Goal: Information Seeking & Learning: Learn about a topic

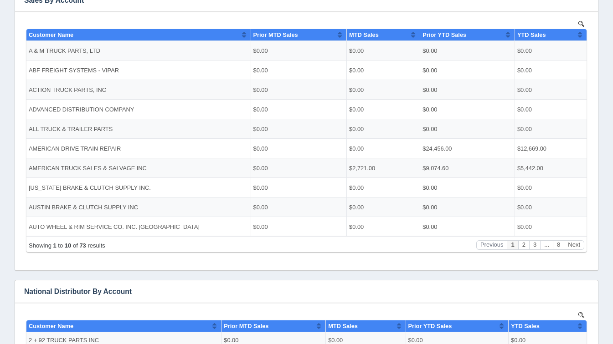
scroll to position [195, 0]
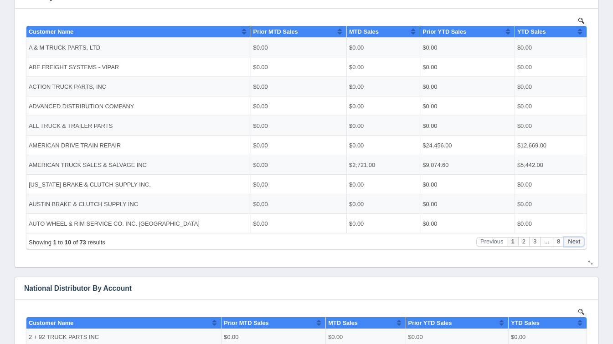
click at [571, 242] on button "Next" at bounding box center [574, 242] width 21 height 10
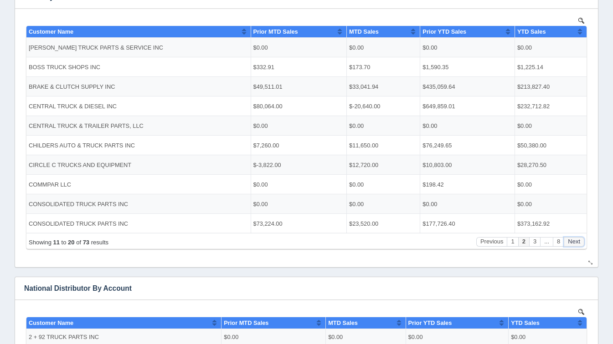
click at [571, 242] on button "Next" at bounding box center [574, 242] width 21 height 10
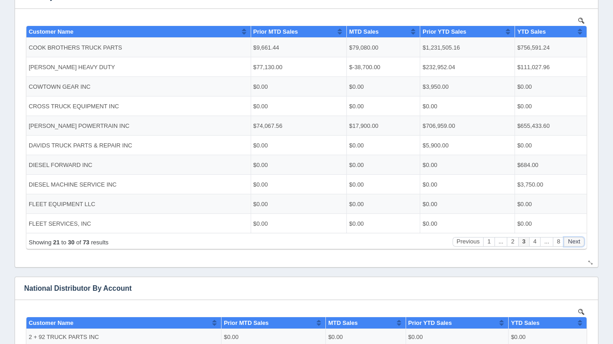
click at [571, 242] on button "Next" at bounding box center [574, 242] width 21 height 10
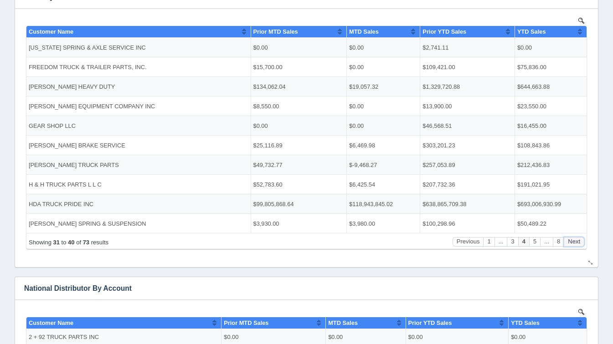
click at [571, 242] on button "Next" at bounding box center [574, 242] width 21 height 10
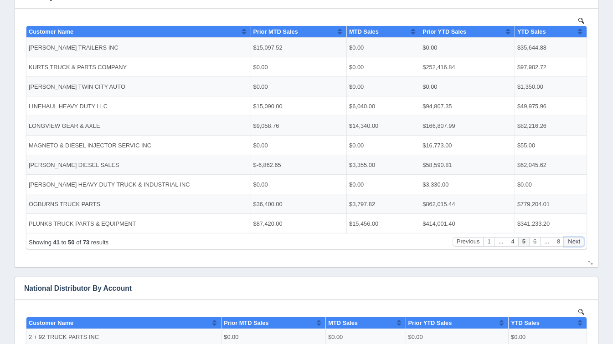
click at [571, 242] on button "Next" at bounding box center [574, 242] width 21 height 10
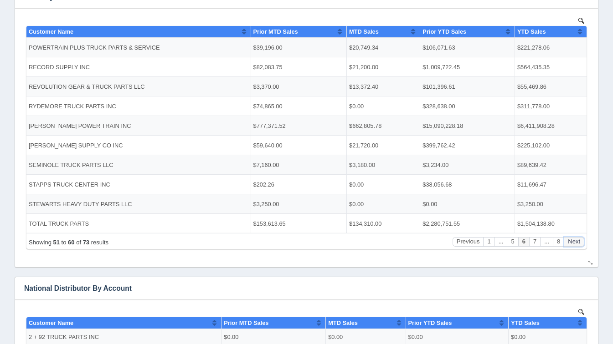
click at [571, 242] on button "Next" at bounding box center [574, 242] width 21 height 10
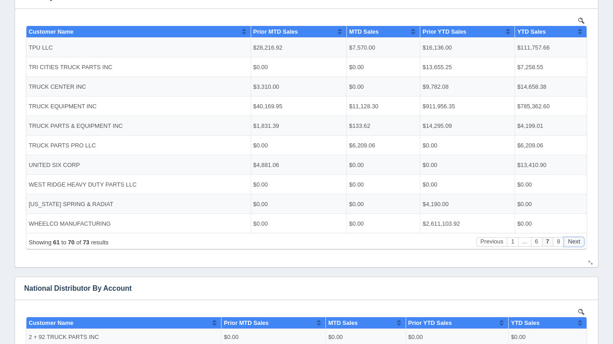
click at [571, 242] on button "Next" at bounding box center [574, 242] width 21 height 10
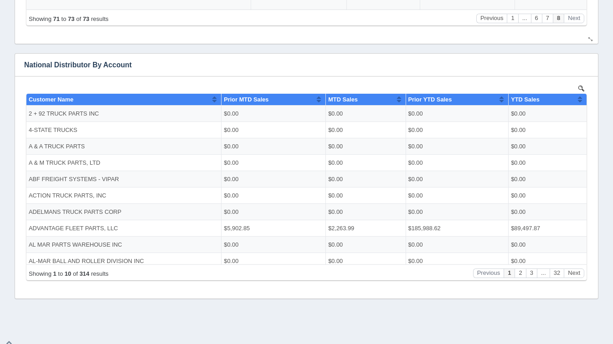
scroll to position [424, 0]
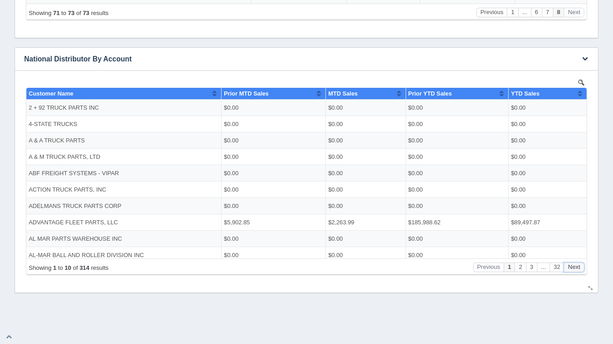
click at [571, 265] on button "Next" at bounding box center [574, 267] width 21 height 10
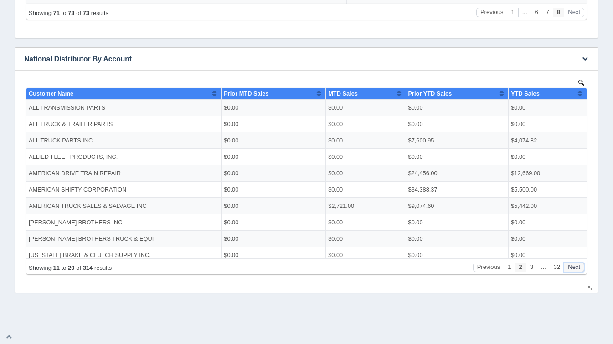
click at [571, 265] on button "Next" at bounding box center [574, 267] width 21 height 10
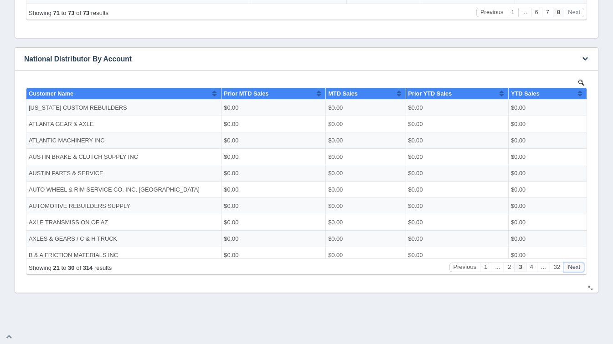
click at [571, 265] on button "Next" at bounding box center [574, 267] width 21 height 10
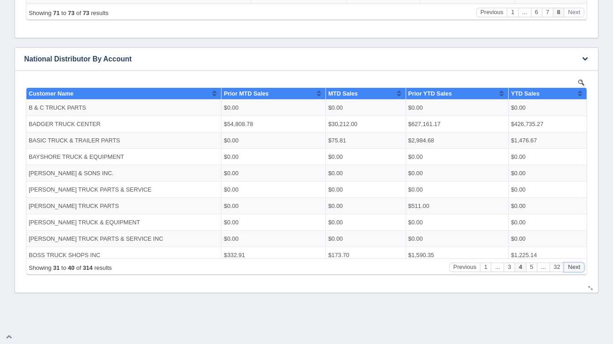
click at [571, 265] on button "Next" at bounding box center [574, 267] width 21 height 10
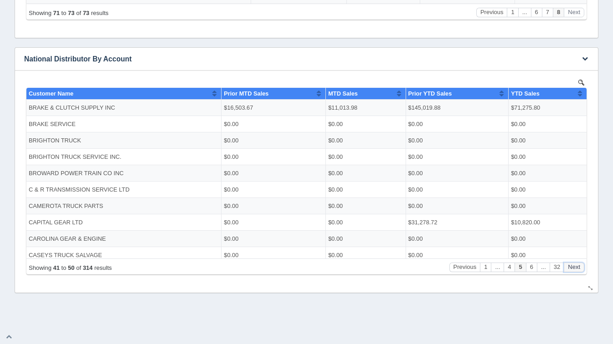
click at [571, 265] on button "Next" at bounding box center [574, 267] width 21 height 10
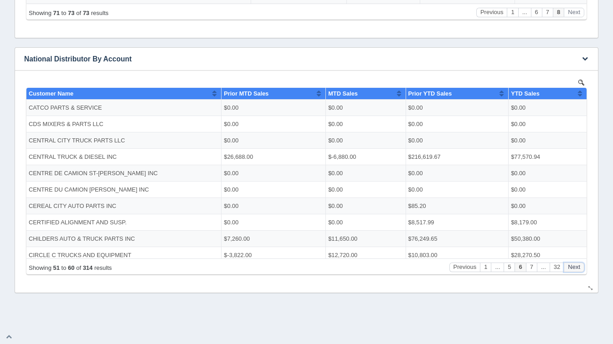
click at [571, 265] on button "Next" at bounding box center [574, 267] width 21 height 10
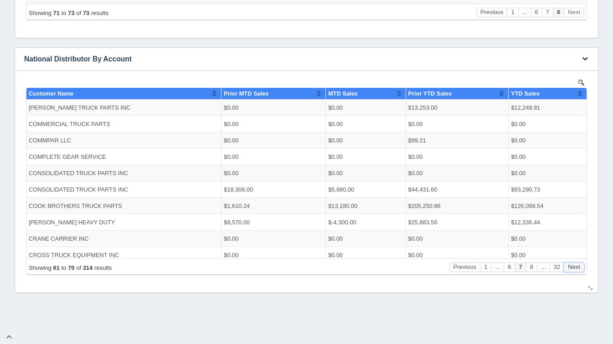
click at [571, 265] on button "Next" at bounding box center [574, 267] width 21 height 10
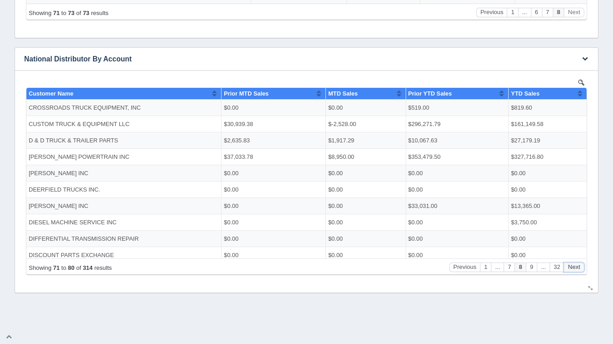
click at [571, 265] on button "Next" at bounding box center [574, 267] width 21 height 10
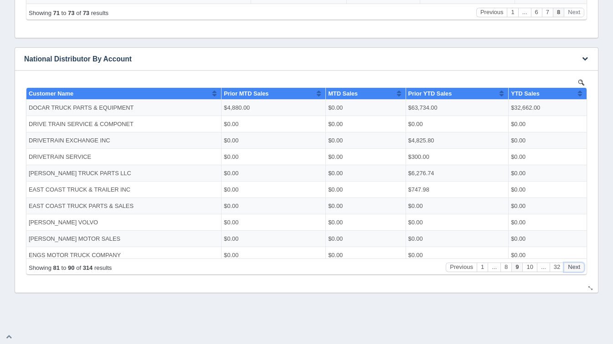
click at [571, 265] on button "Next" at bounding box center [574, 267] width 21 height 10
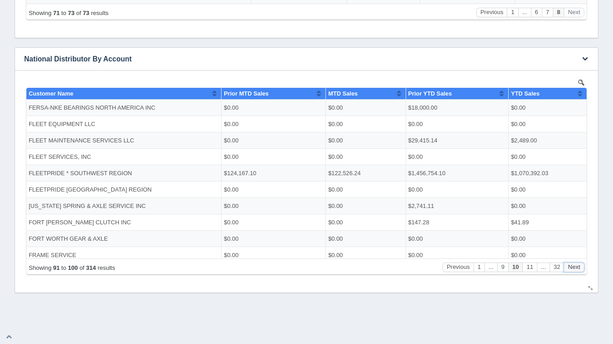
click at [571, 265] on button "Next" at bounding box center [574, 267] width 21 height 10
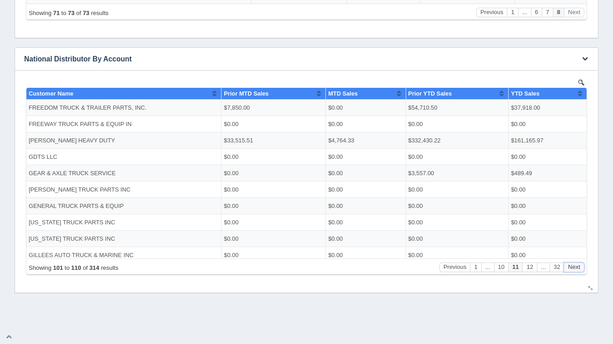
click at [571, 265] on button "Next" at bounding box center [574, 267] width 21 height 10
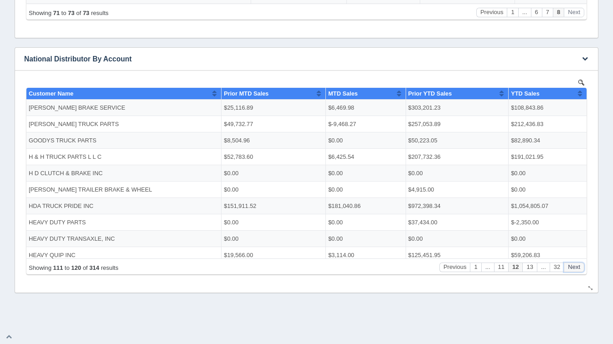
click at [571, 265] on button "Next" at bounding box center [574, 267] width 21 height 10
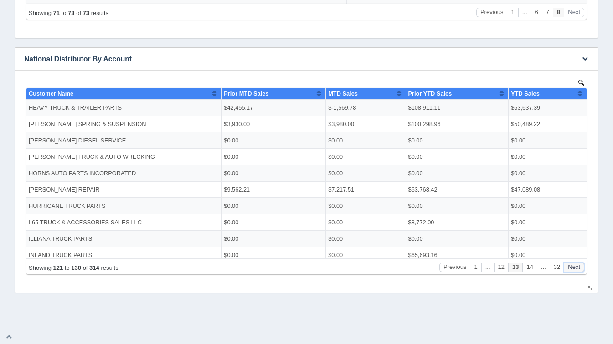
click at [571, 265] on button "Next" at bounding box center [574, 267] width 21 height 10
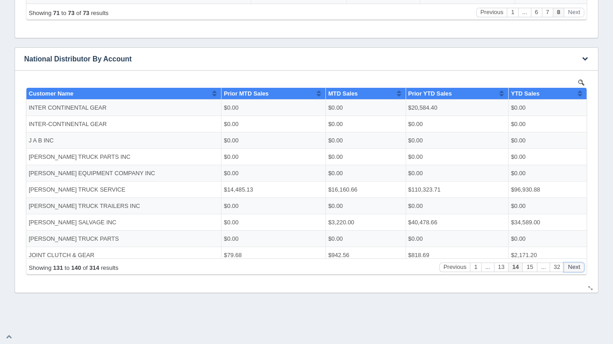
click at [571, 265] on button "Next" at bounding box center [574, 267] width 21 height 10
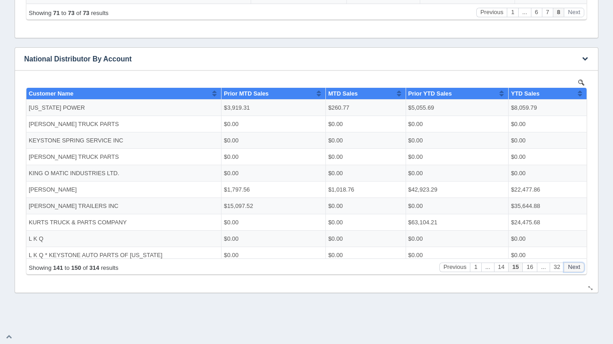
click at [571, 265] on button "Next" at bounding box center [574, 267] width 21 height 10
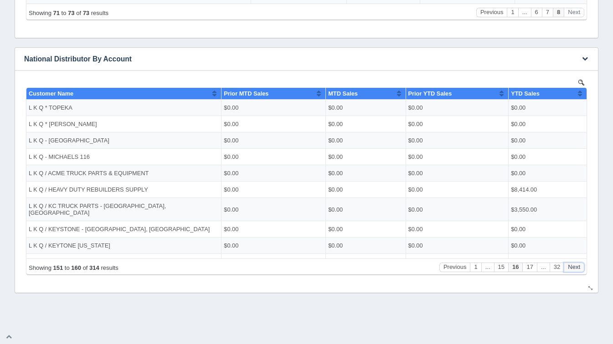
click at [571, 265] on button "Next" at bounding box center [574, 267] width 21 height 10
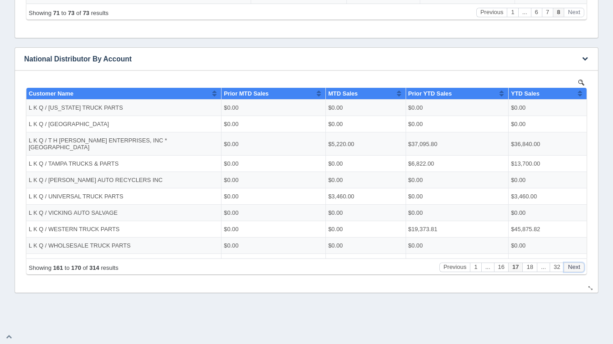
click at [571, 265] on button "Next" at bounding box center [574, 267] width 21 height 10
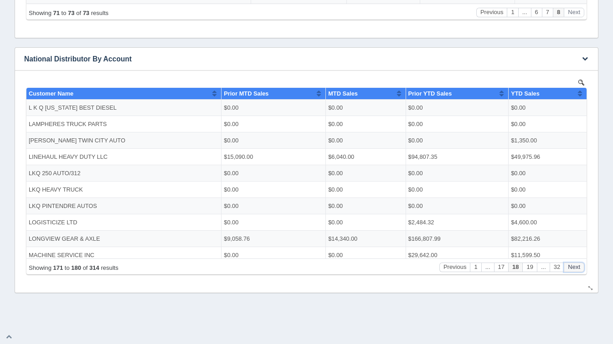
click at [571, 265] on button "Next" at bounding box center [574, 267] width 21 height 10
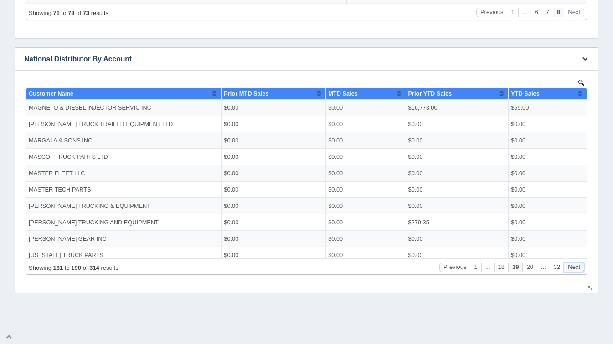
click at [571, 265] on button "Next" at bounding box center [574, 267] width 21 height 10
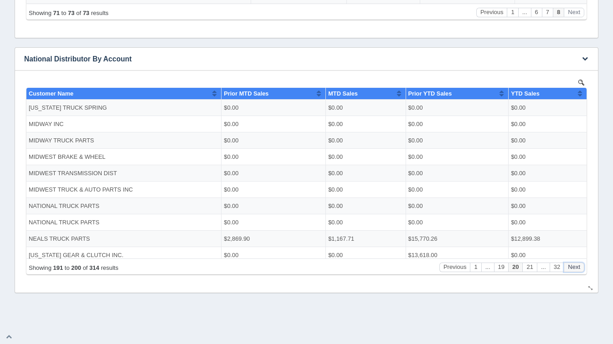
click at [571, 265] on button "Next" at bounding box center [574, 267] width 21 height 10
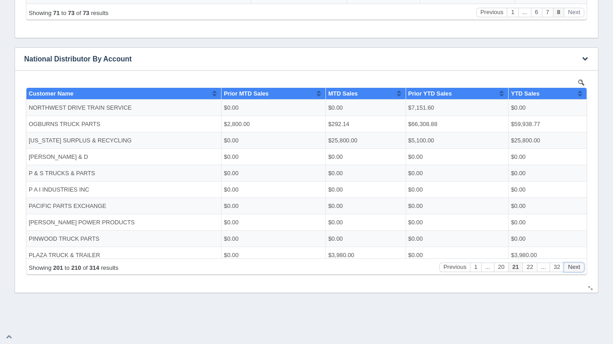
click at [571, 265] on button "Next" at bounding box center [574, 267] width 21 height 10
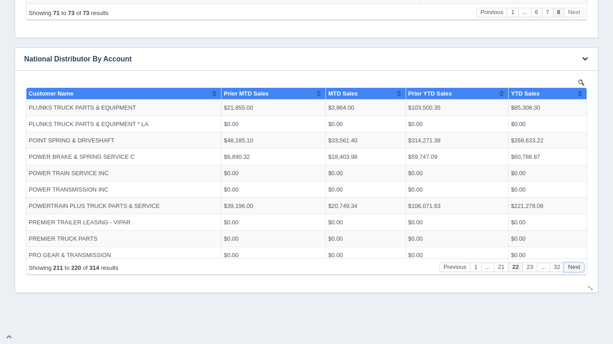
click at [571, 265] on button "Next" at bounding box center [574, 267] width 21 height 10
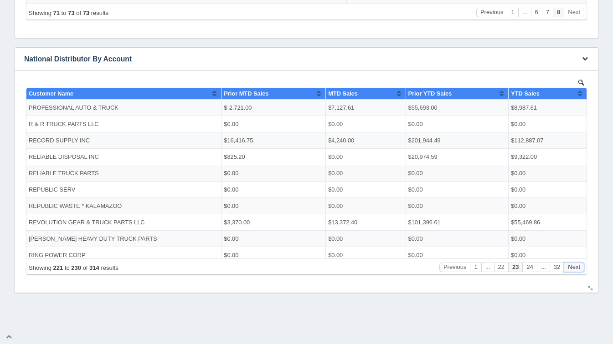
click at [571, 265] on button "Next" at bounding box center [574, 267] width 21 height 10
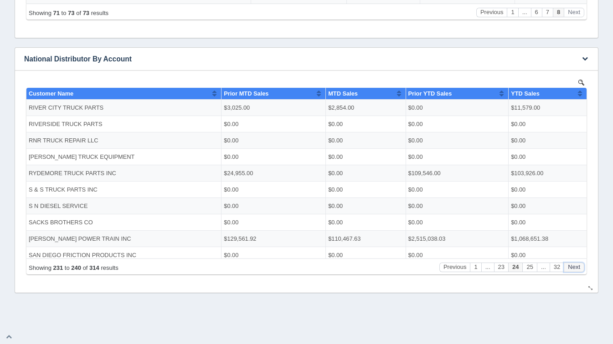
click at [571, 265] on button "Next" at bounding box center [574, 267] width 21 height 10
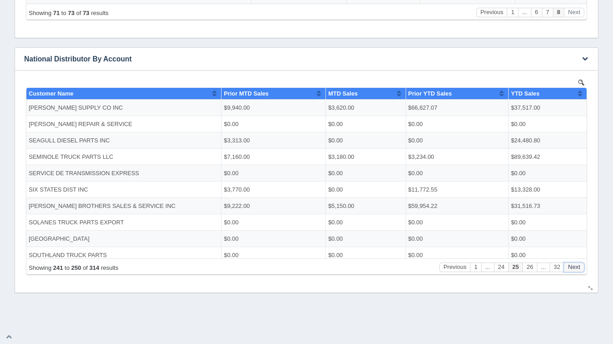
click at [571, 265] on button "Next" at bounding box center [574, 267] width 21 height 10
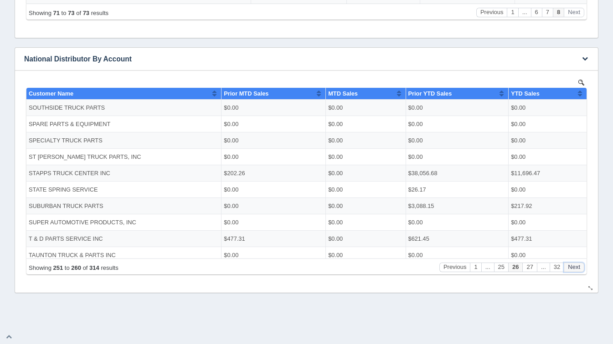
click at [571, 265] on button "Next" at bounding box center [574, 267] width 21 height 10
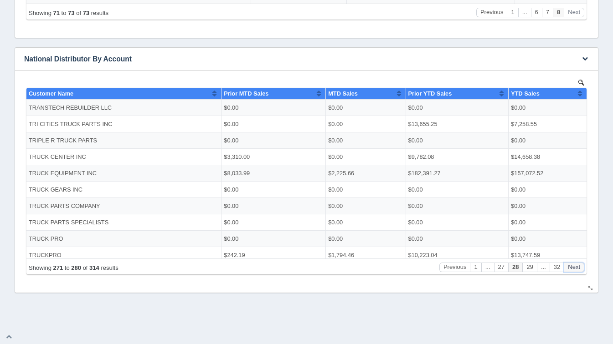
click at [571, 265] on button "Next" at bounding box center [574, 267] width 21 height 10
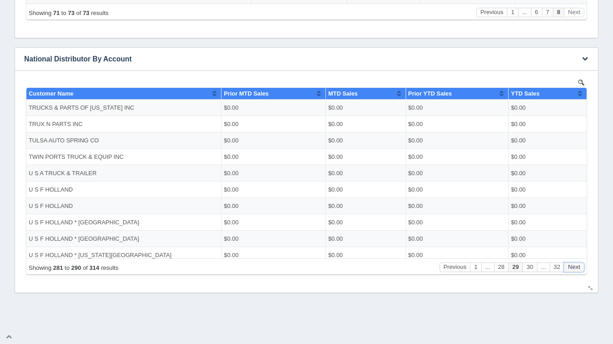
click at [571, 265] on button "Next" at bounding box center [574, 267] width 21 height 10
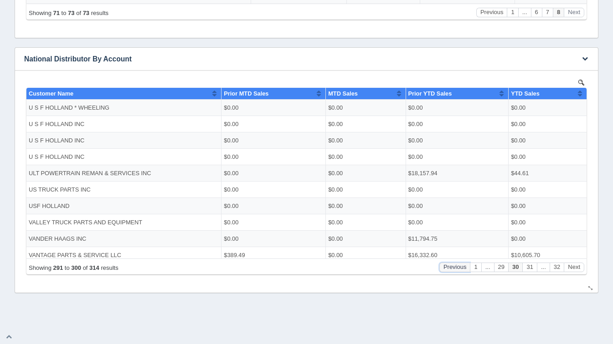
click at [452, 272] on button "Previous" at bounding box center [454, 267] width 31 height 10
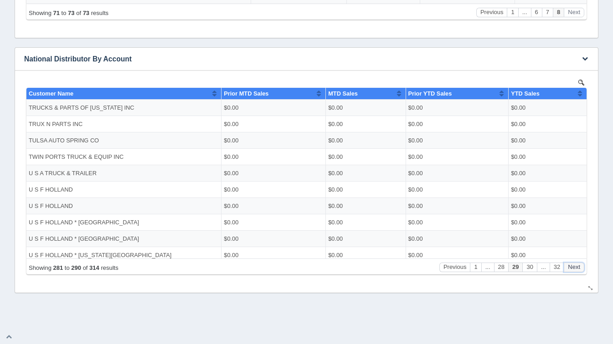
click at [573, 271] on button "Next" at bounding box center [574, 267] width 21 height 10
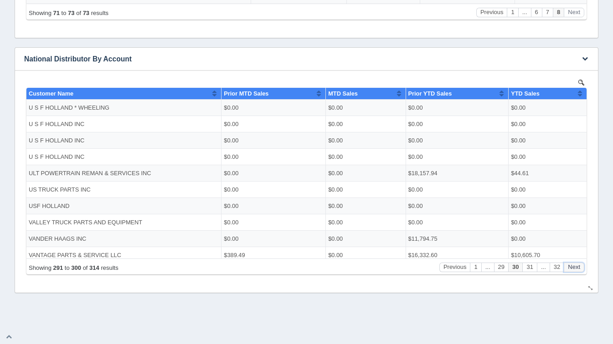
click at [573, 271] on button "Next" at bounding box center [574, 267] width 21 height 10
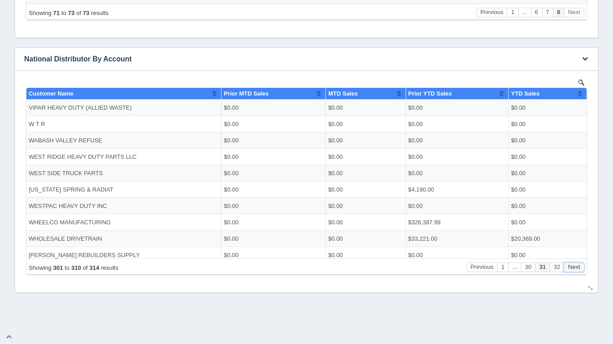
click at [573, 271] on button "Next" at bounding box center [574, 267] width 21 height 10
